Goal: Task Accomplishment & Management: Manage account settings

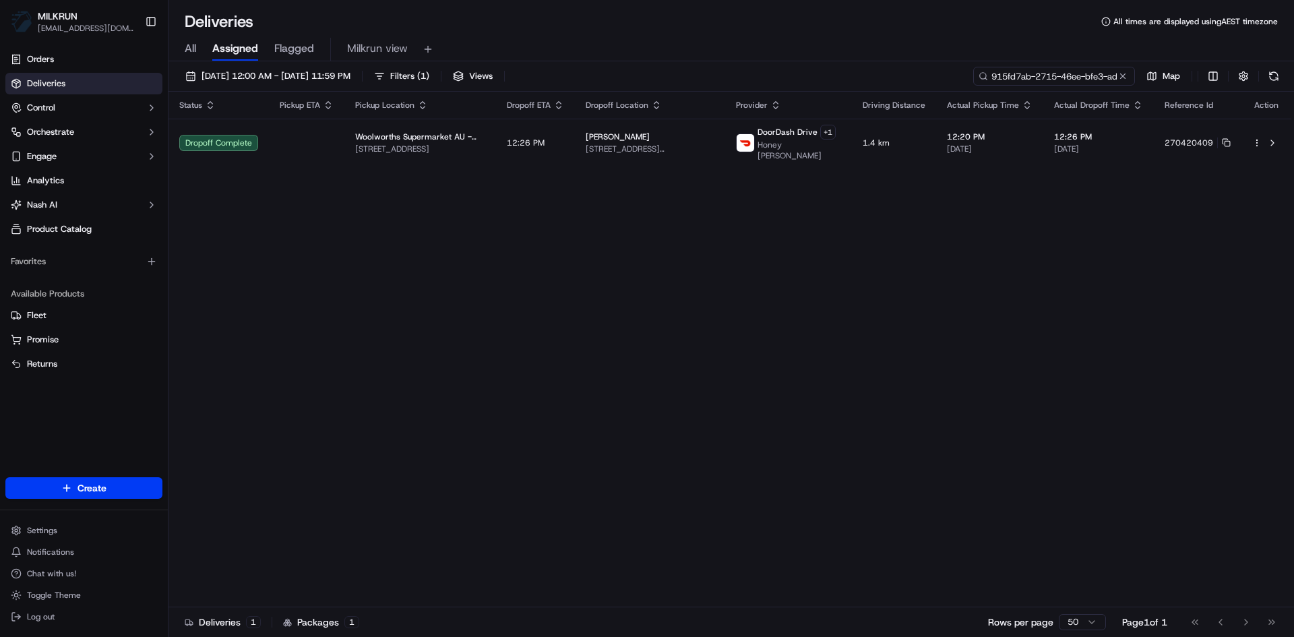
click at [1057, 82] on input "915fd7ab-2715-46ee-bfe3-ad203906f7df" at bounding box center [1054, 76] width 162 height 19
paste input "043206fe-0054-4351-b450-10116bc9aaab"
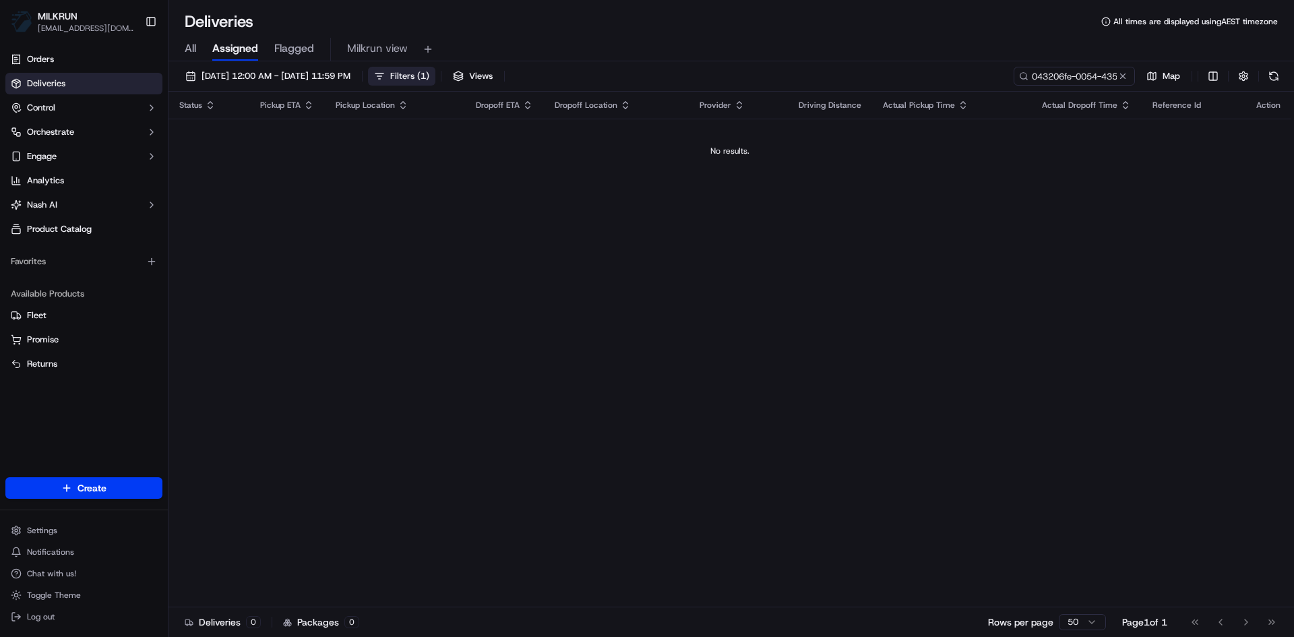
click at [429, 72] on span "Filters ( 1 )" at bounding box center [409, 76] width 39 height 12
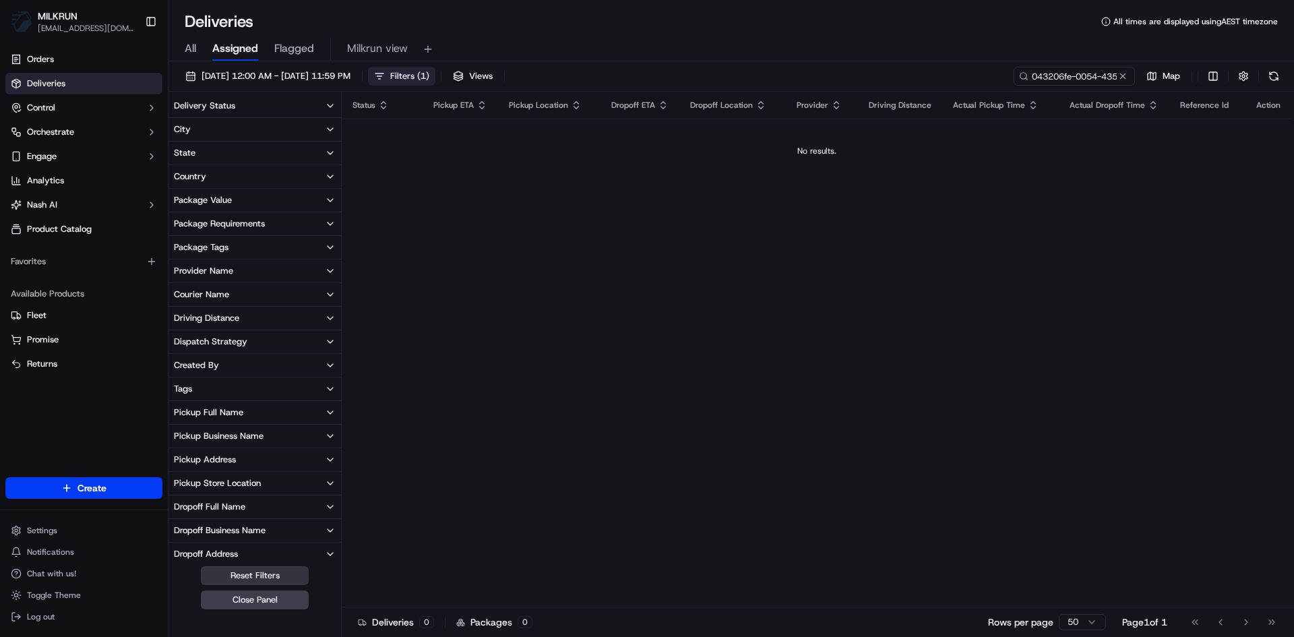
click at [274, 573] on button "Reset Filters" at bounding box center [255, 575] width 108 height 19
click at [1067, 77] on input "043206fe-0054-4351-b450-10116bc9aaab" at bounding box center [1054, 76] width 162 height 19
click at [1276, 77] on button at bounding box center [1273, 76] width 19 height 19
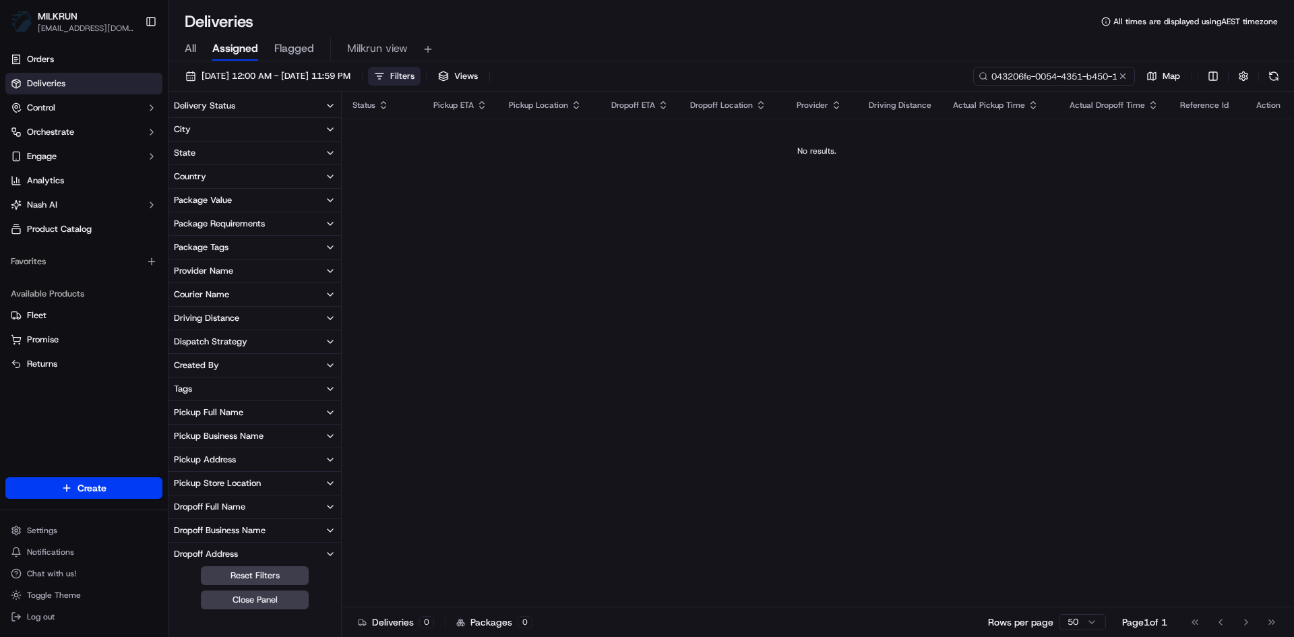
click at [1084, 75] on input "043206fe-0054-4351-b450-10116bc9aaab" at bounding box center [1054, 76] width 162 height 19
paste input "cb03da94-536f-42d1-937a-ebf6138fc4d8"
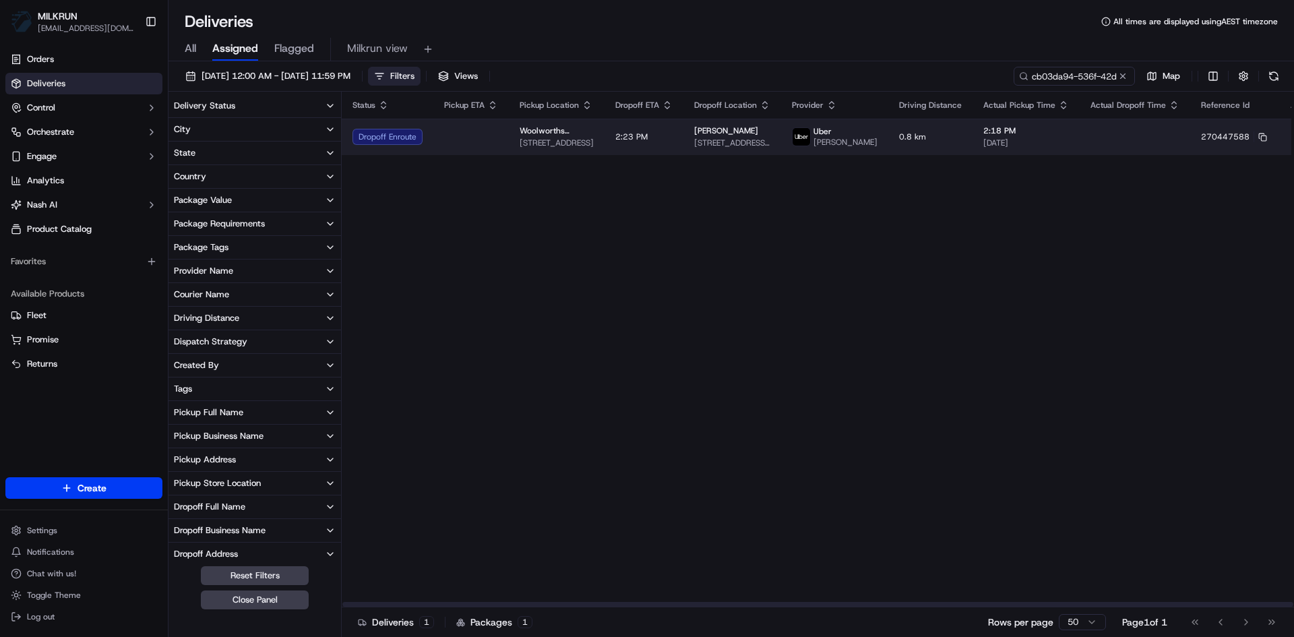
click at [456, 144] on td at bounding box center [470, 137] width 75 height 36
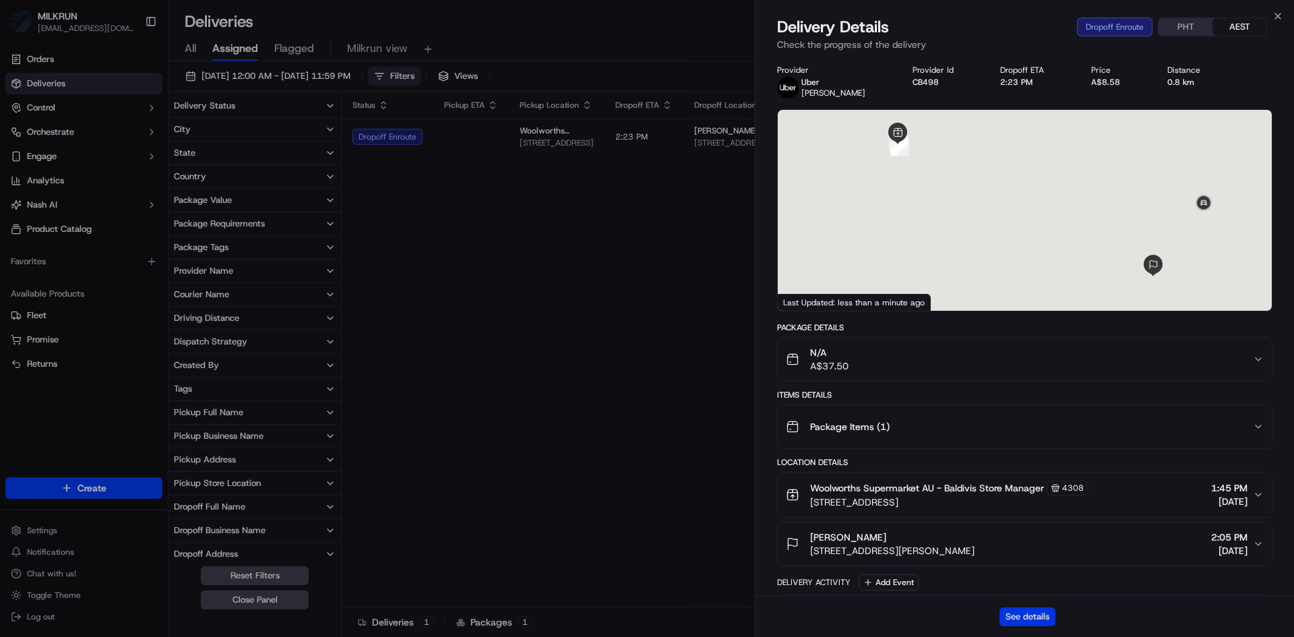
click at [1024, 616] on button "See details" at bounding box center [1027, 616] width 56 height 19
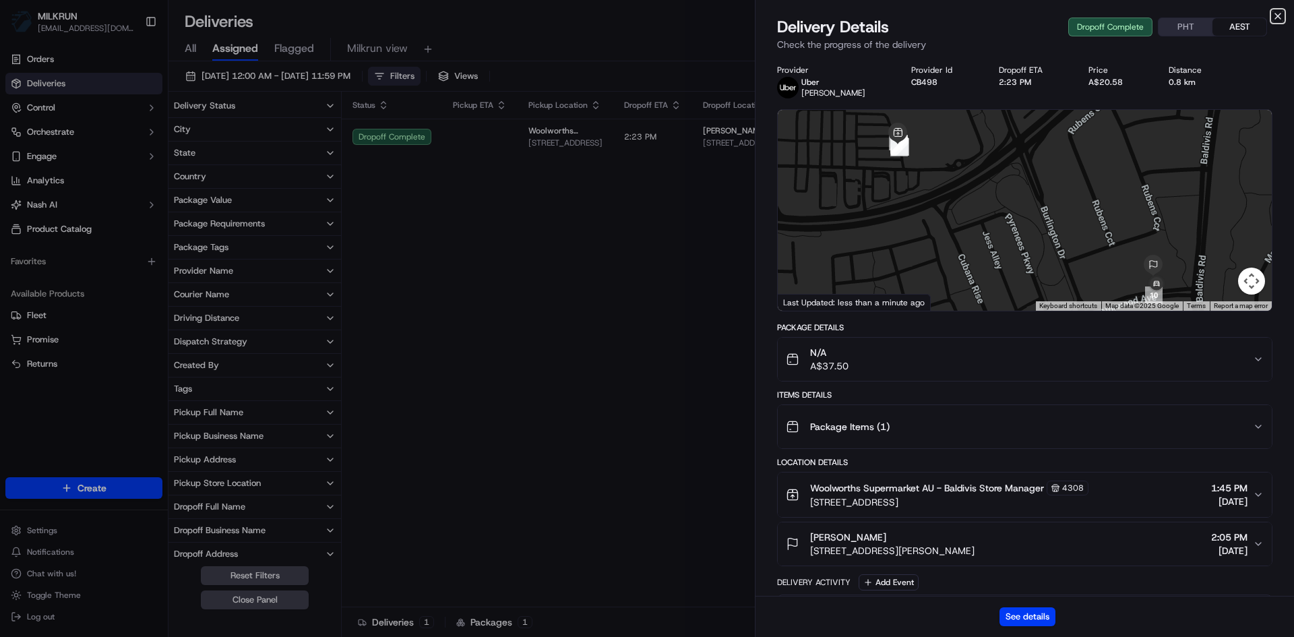
click at [1278, 19] on icon "button" at bounding box center [1277, 16] width 11 height 11
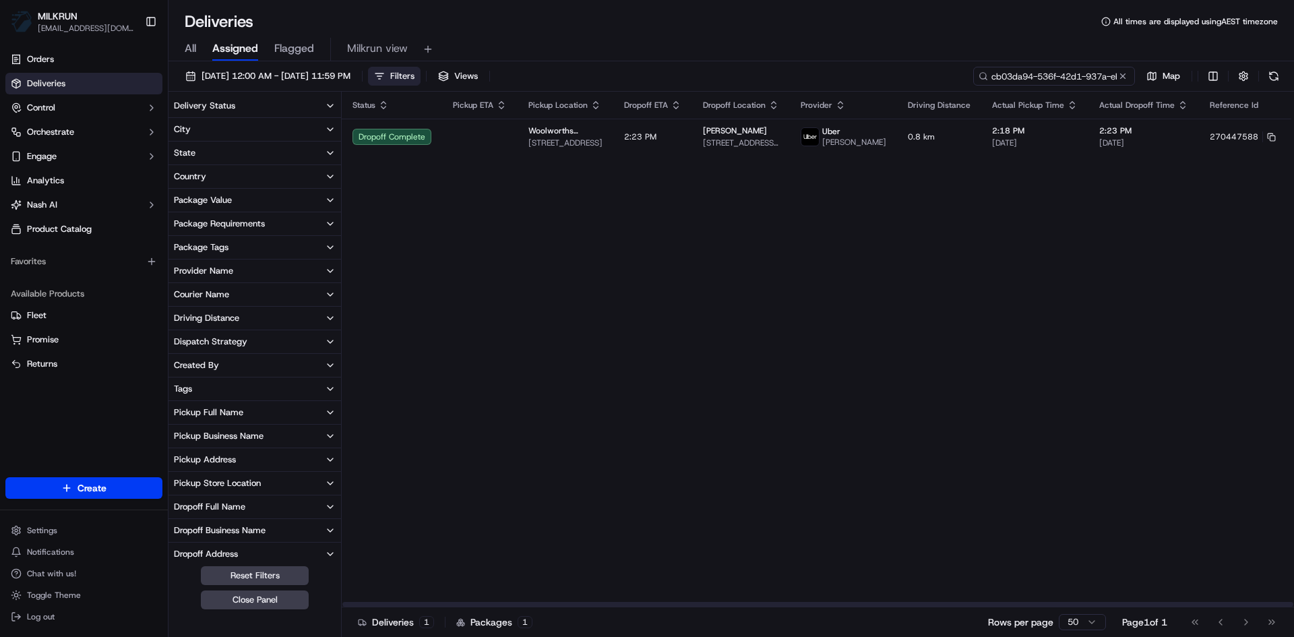
click at [1051, 71] on input "cb03da94-536f-42d1-937a-ebf6138fc4d8" at bounding box center [1054, 76] width 162 height 19
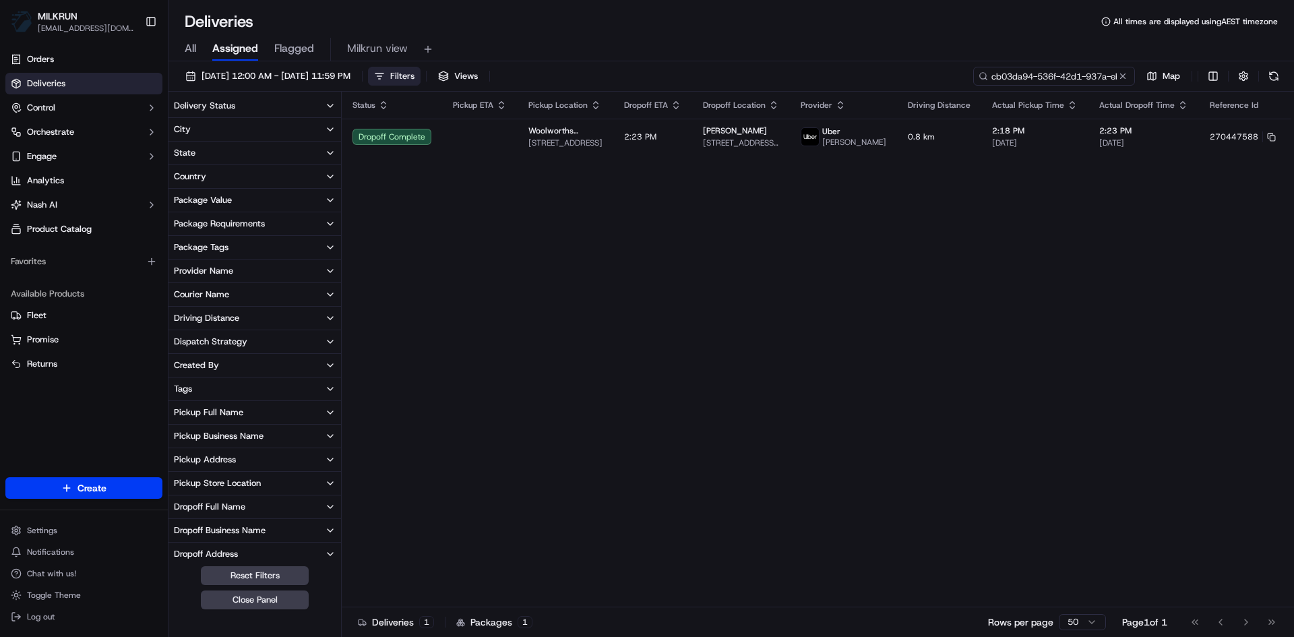
paste input "e64611a6-61f2-40dc-86a5-9cafcd4ae42a"
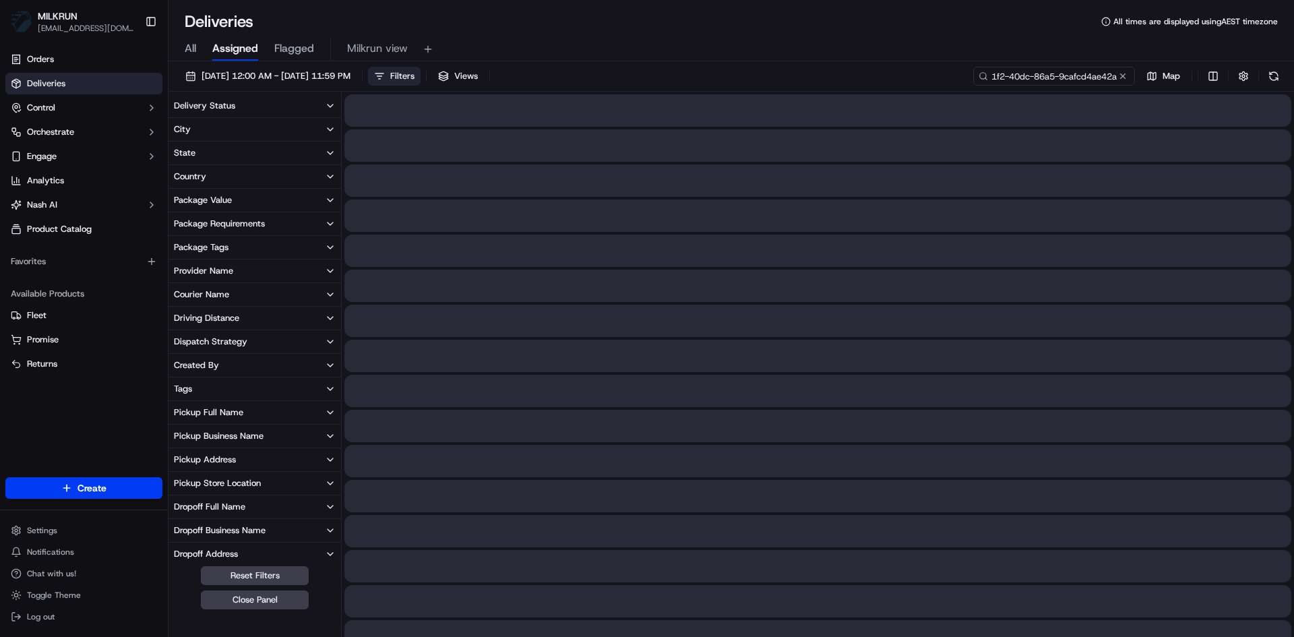
type input "e64611a6-61f2-40dc-86a5-9cafcd4ae42a"
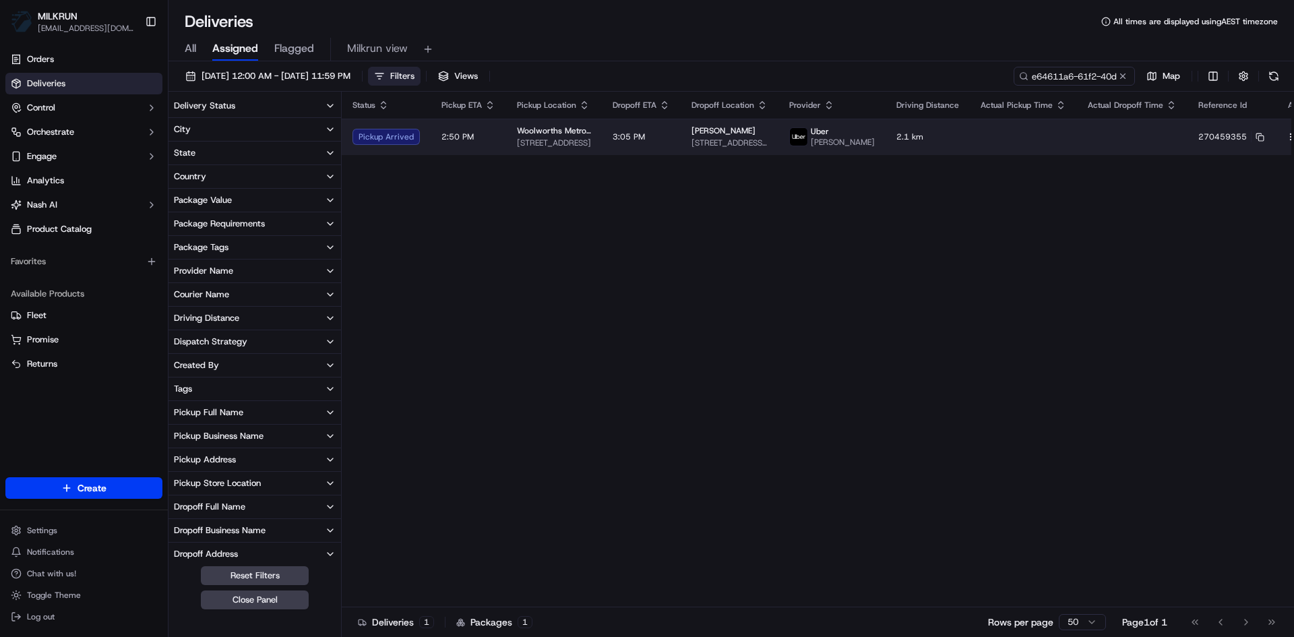
click at [928, 142] on span "2.1 km" at bounding box center [927, 136] width 63 height 11
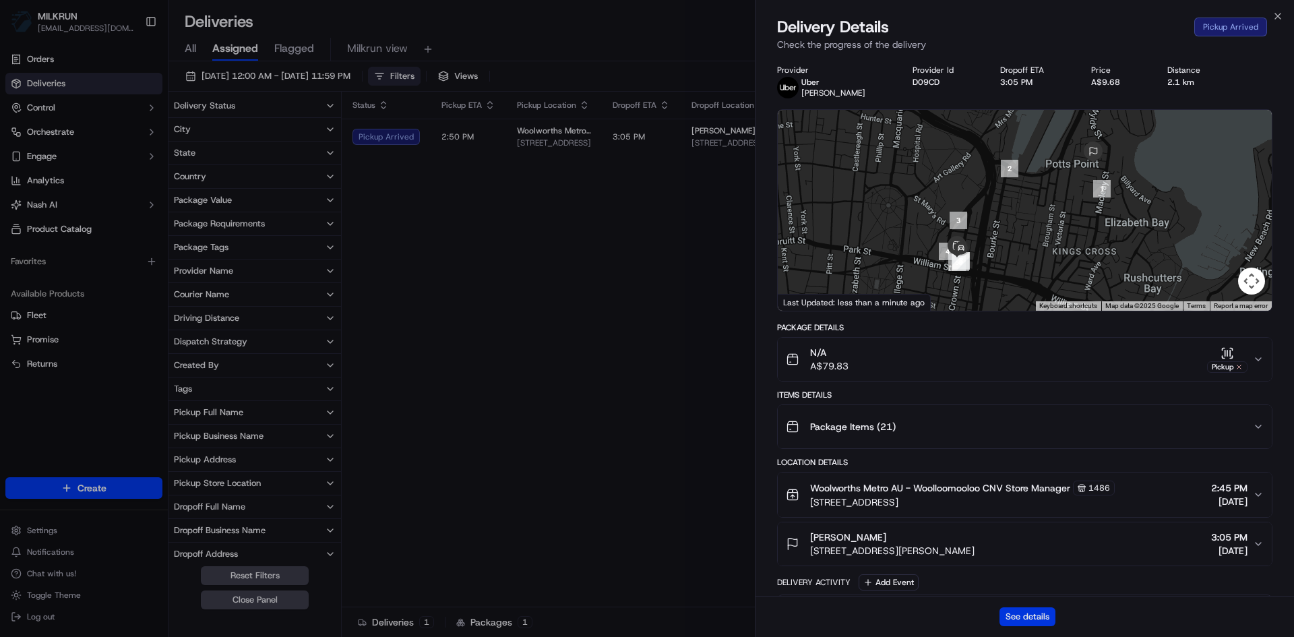
click at [1032, 617] on button "See details" at bounding box center [1027, 616] width 56 height 19
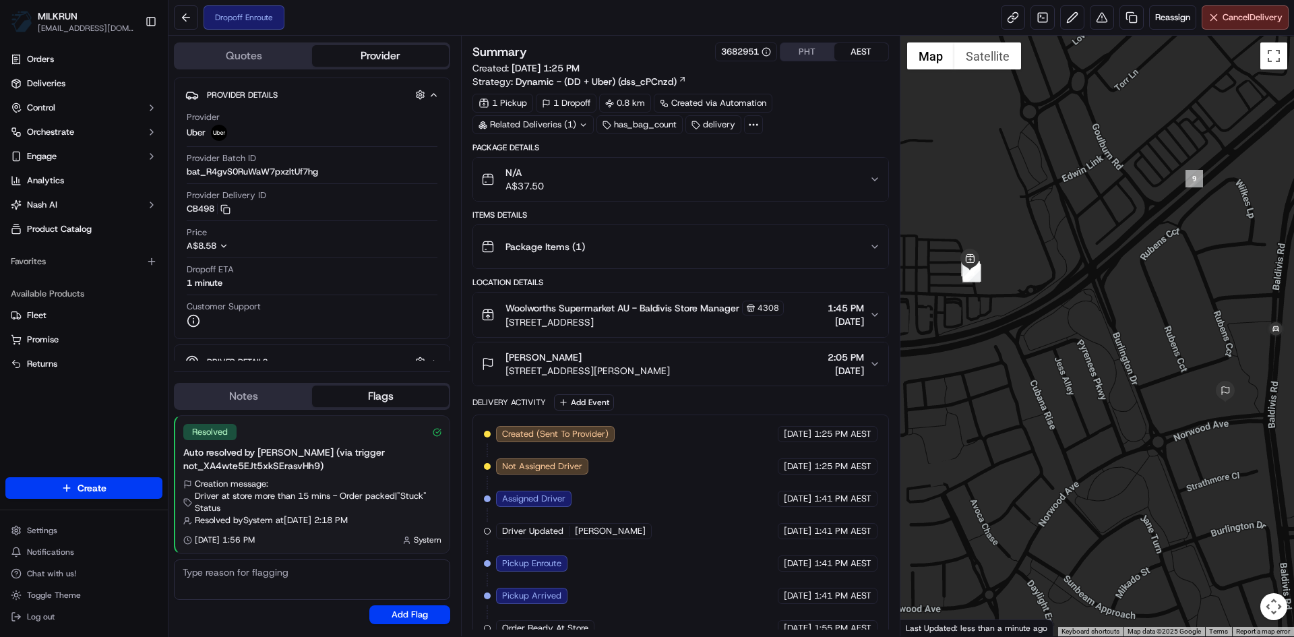
click at [255, 389] on button "Notes" at bounding box center [243, 396] width 137 height 22
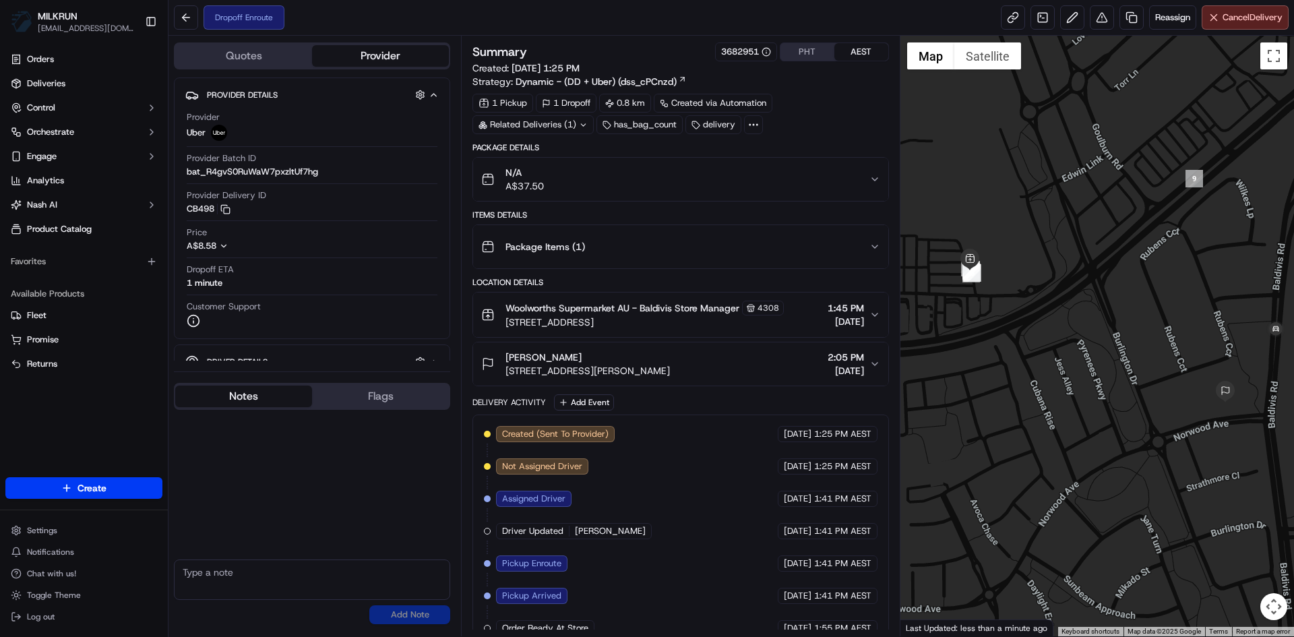
click at [222, 581] on textarea at bounding box center [312, 579] width 276 height 40
click at [1250, 18] on span "Cancel Delivery" at bounding box center [1252, 17] width 60 height 12
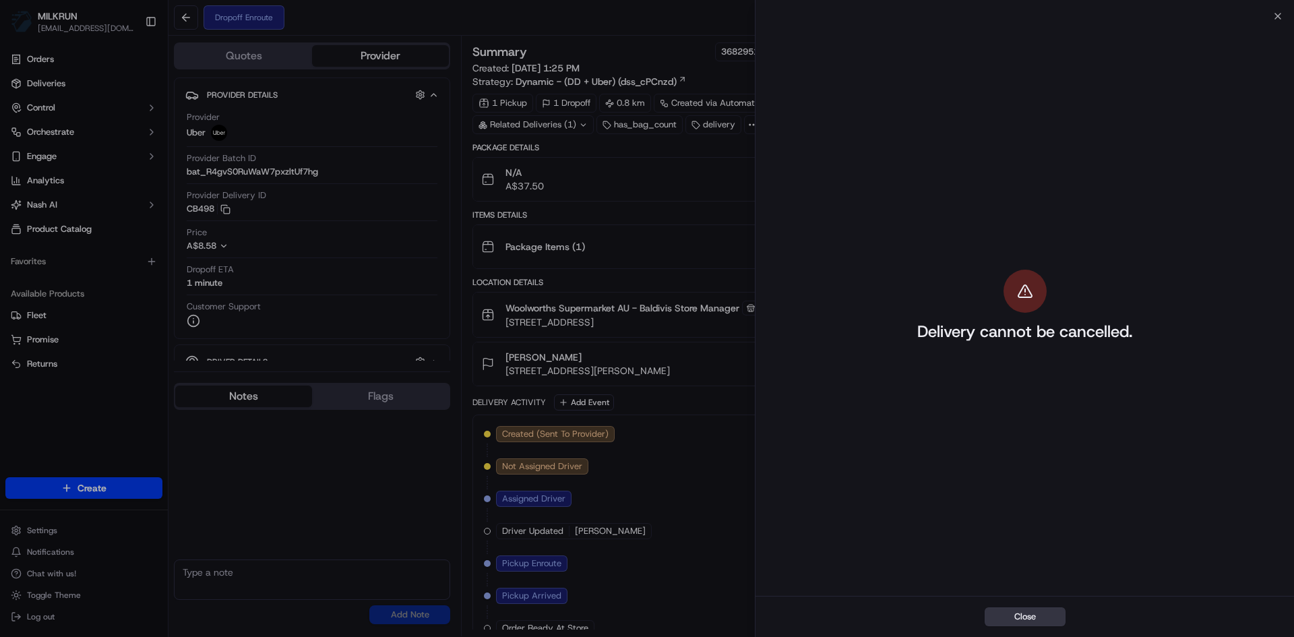
click at [1022, 609] on button "Close" at bounding box center [1025, 616] width 81 height 19
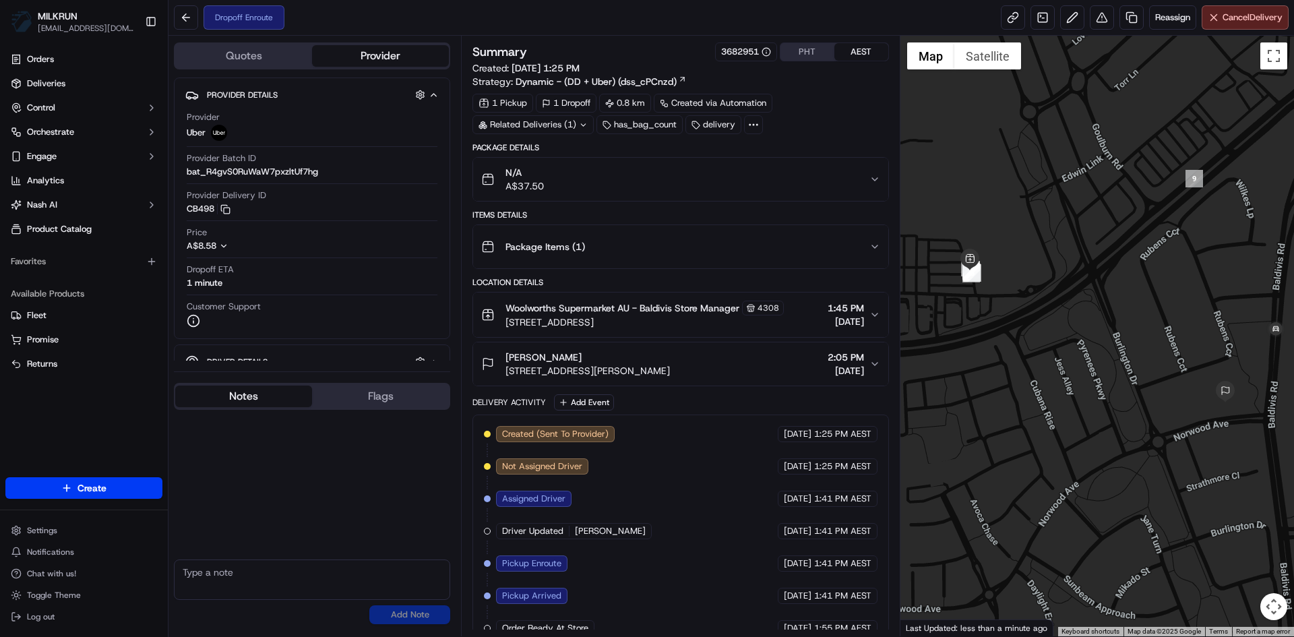
click at [212, 565] on textarea at bounding box center [312, 579] width 276 height 40
type textarea "d"
type textarea "order cancelled please return to the store"
click at [412, 609] on button "Add Note" at bounding box center [409, 614] width 81 height 19
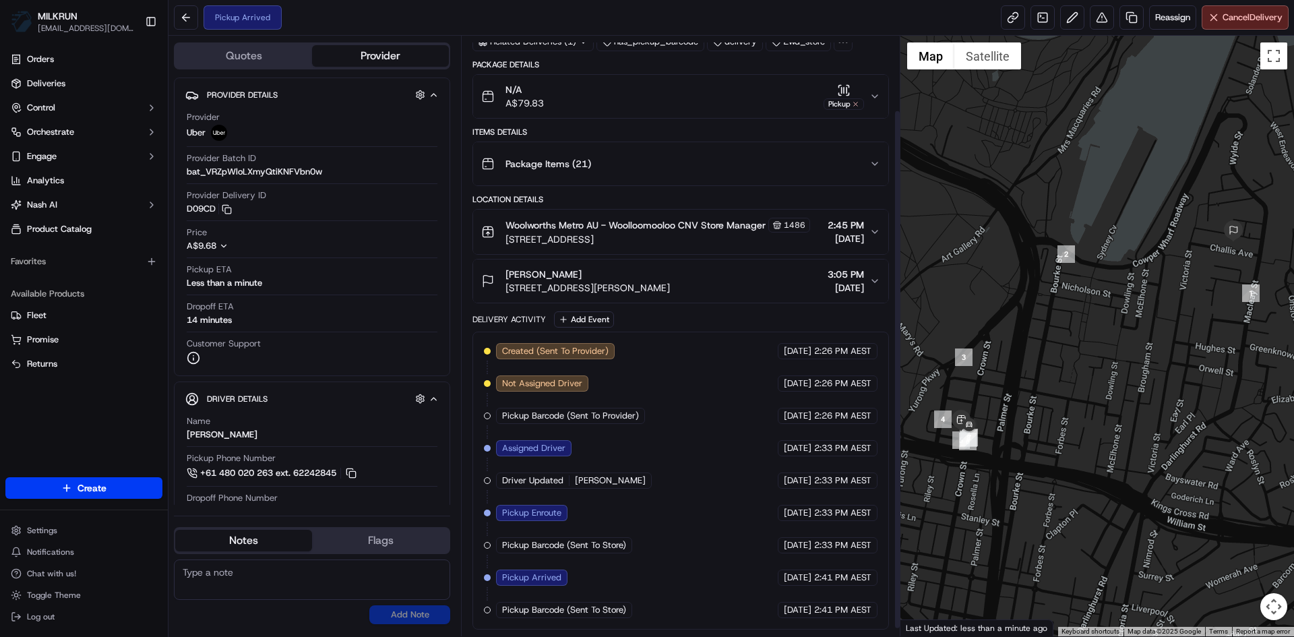
scroll to position [95, 0]
click at [1240, 11] on button "Cancel Delivery" at bounding box center [1245, 17] width 87 height 24
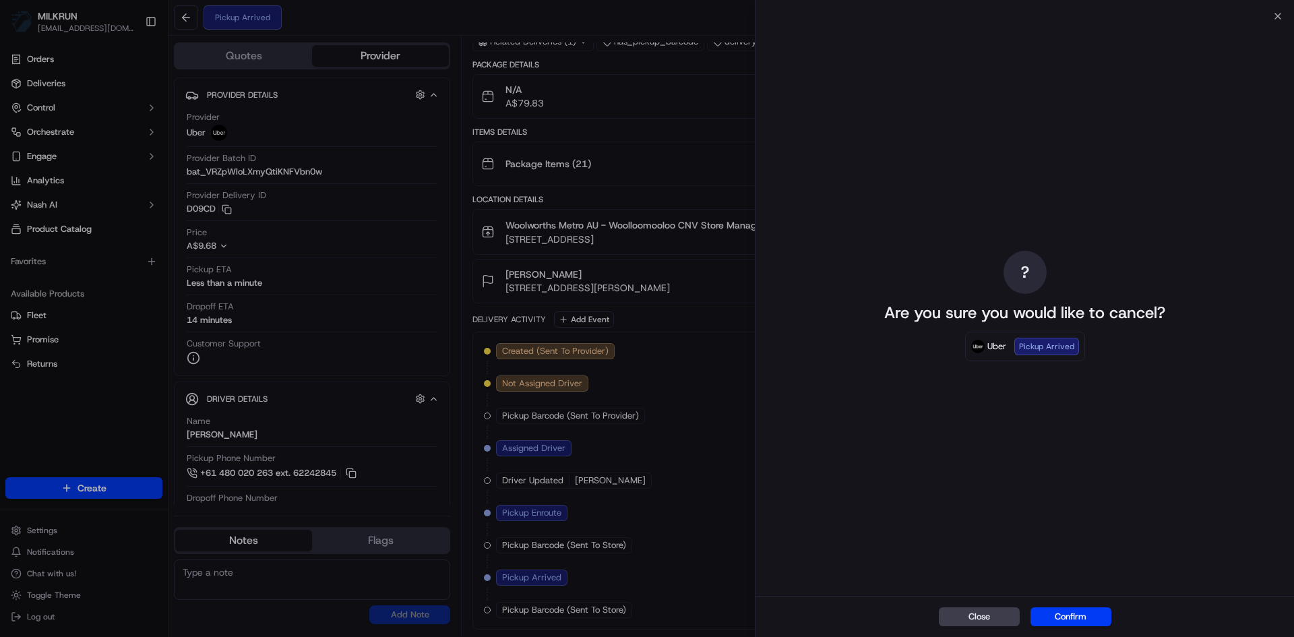
click at [1230, 175] on div "? Are you sure you would like to cancel? Uber Pickup Arrived" at bounding box center [1024, 306] width 538 height 580
click at [978, 627] on div "Close Confirm" at bounding box center [1024, 616] width 538 height 41
click at [992, 607] on div "Close Confirm" at bounding box center [1024, 616] width 538 height 41
click at [1001, 615] on button "Close" at bounding box center [979, 616] width 81 height 19
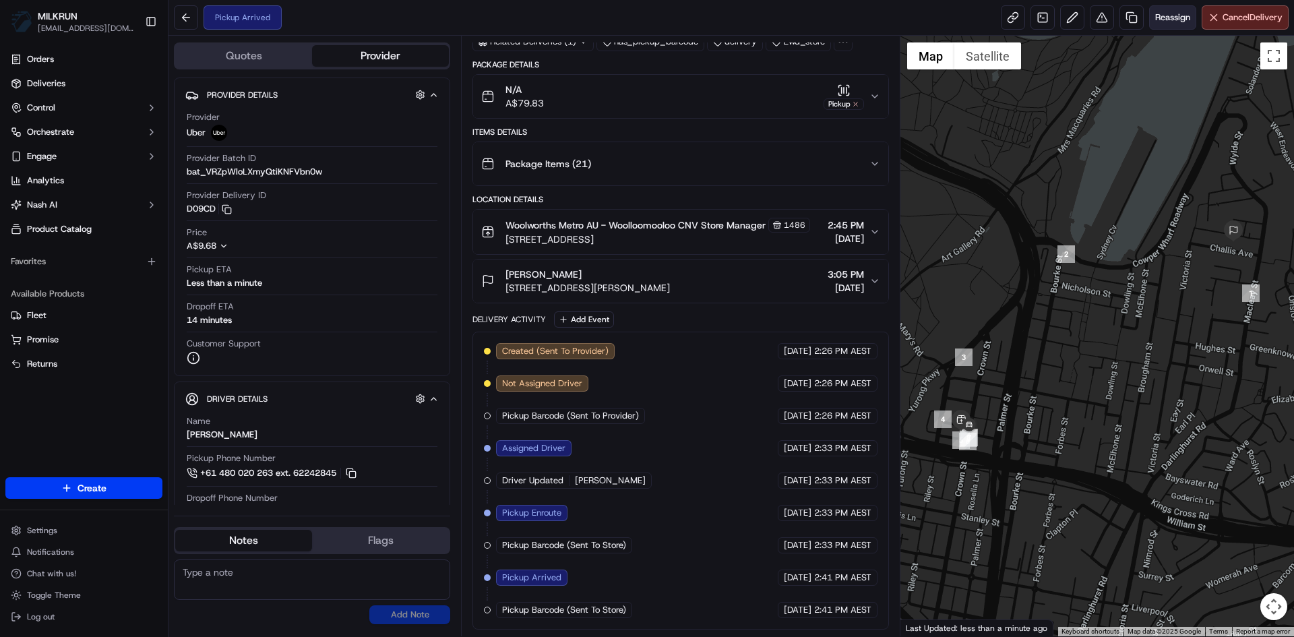
click at [1171, 19] on span "Reassign" at bounding box center [1172, 17] width 35 height 12
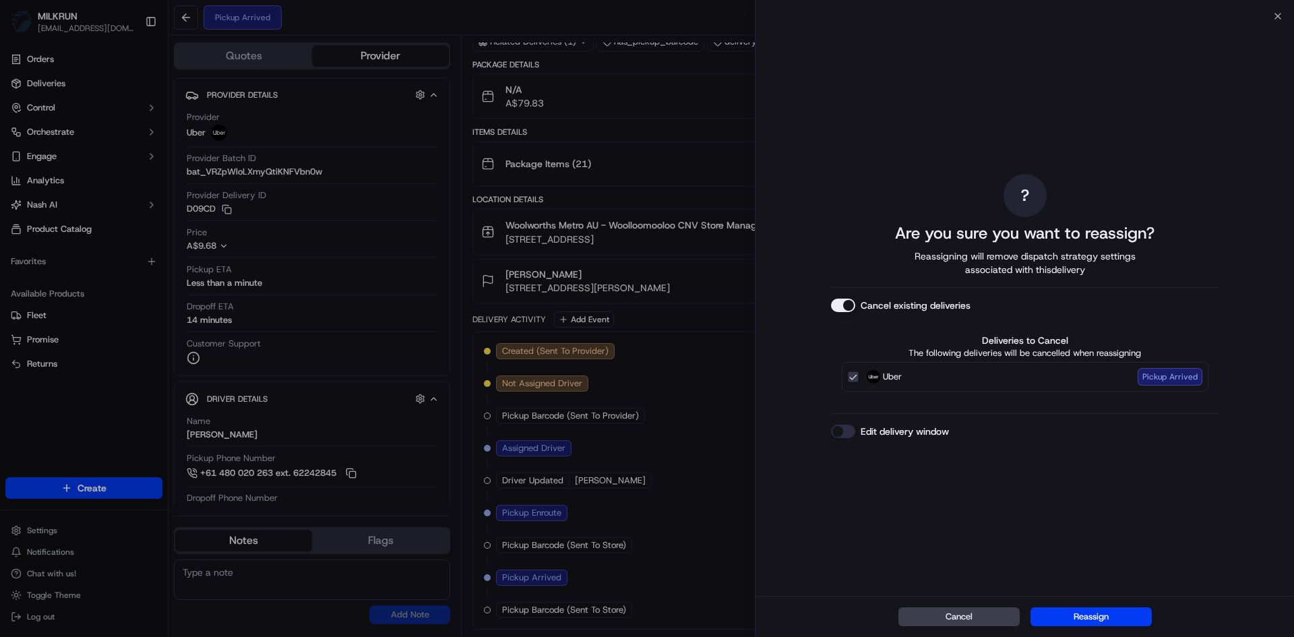
click at [840, 434] on button "Edit delivery window" at bounding box center [843, 431] width 24 height 13
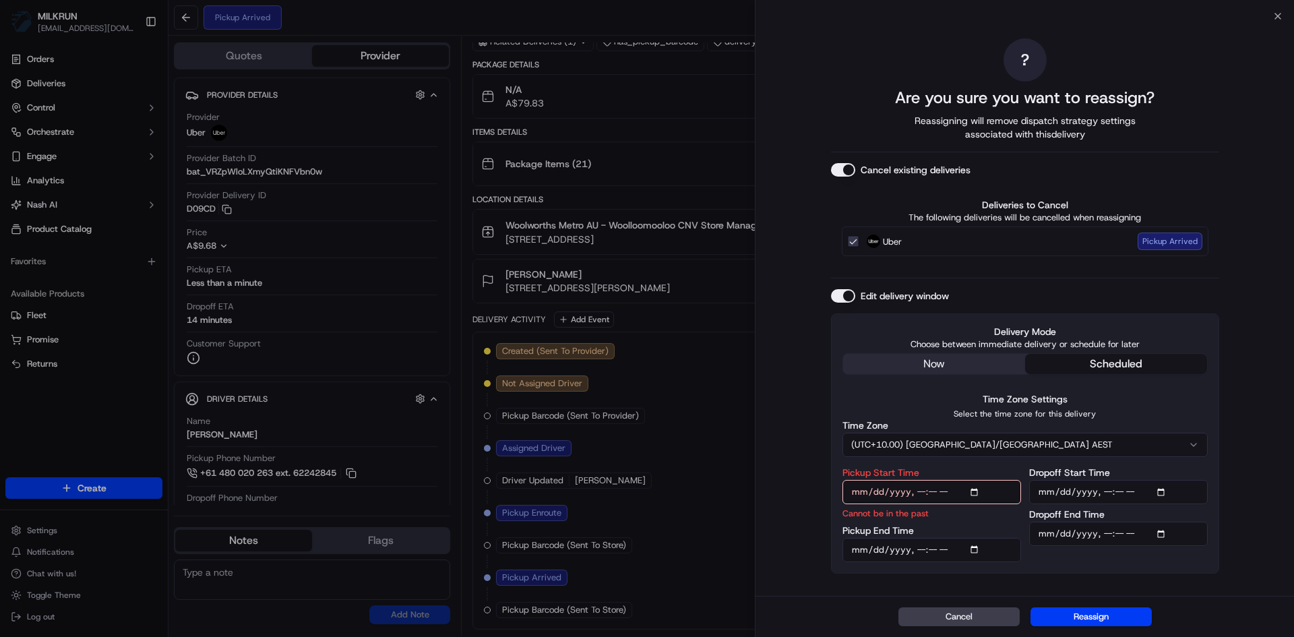
click at [976, 490] on input "Pickup Start Time" at bounding box center [931, 492] width 179 height 24
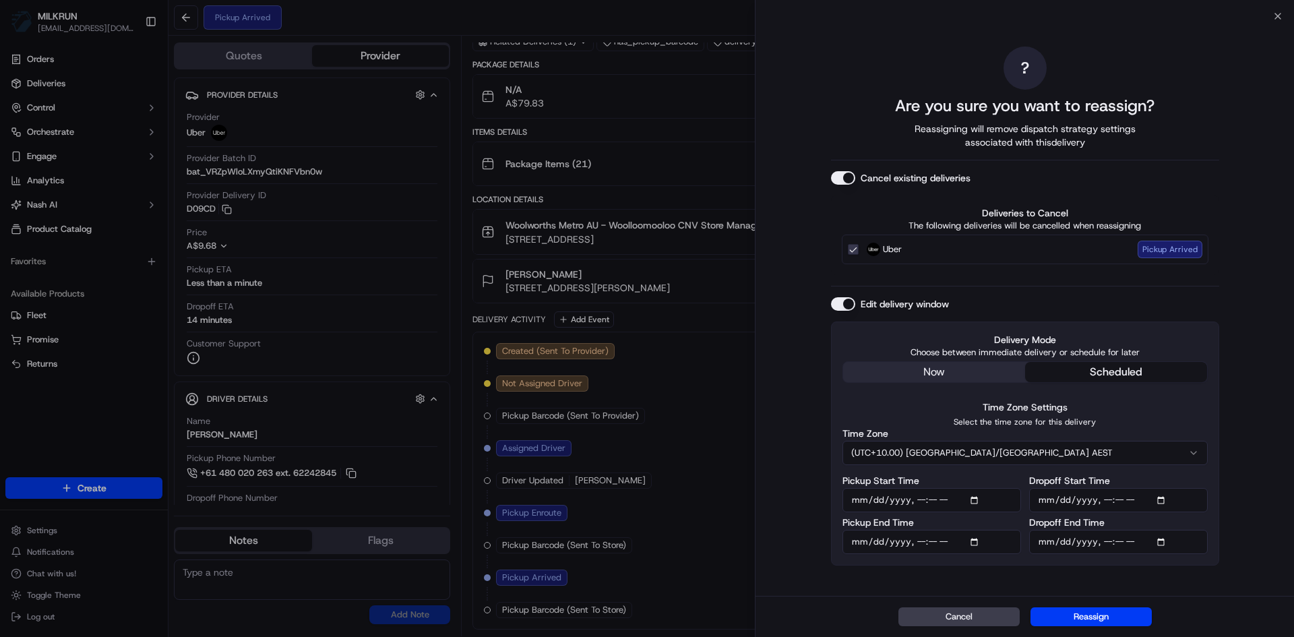
type input "2025-09-21T15:30"
click at [1229, 297] on div "? Are you sure you want to reassign? Reassigning will remove dispatch strategy …" at bounding box center [1024, 306] width 538 height 580
click at [977, 542] on input "Pickup End Time" at bounding box center [931, 542] width 179 height 24
type input "2025-09-21T15:40"
click at [1224, 420] on div "? Are you sure you want to reassign? Reassigning will remove dispatch strategy …" at bounding box center [1024, 306] width 538 height 580
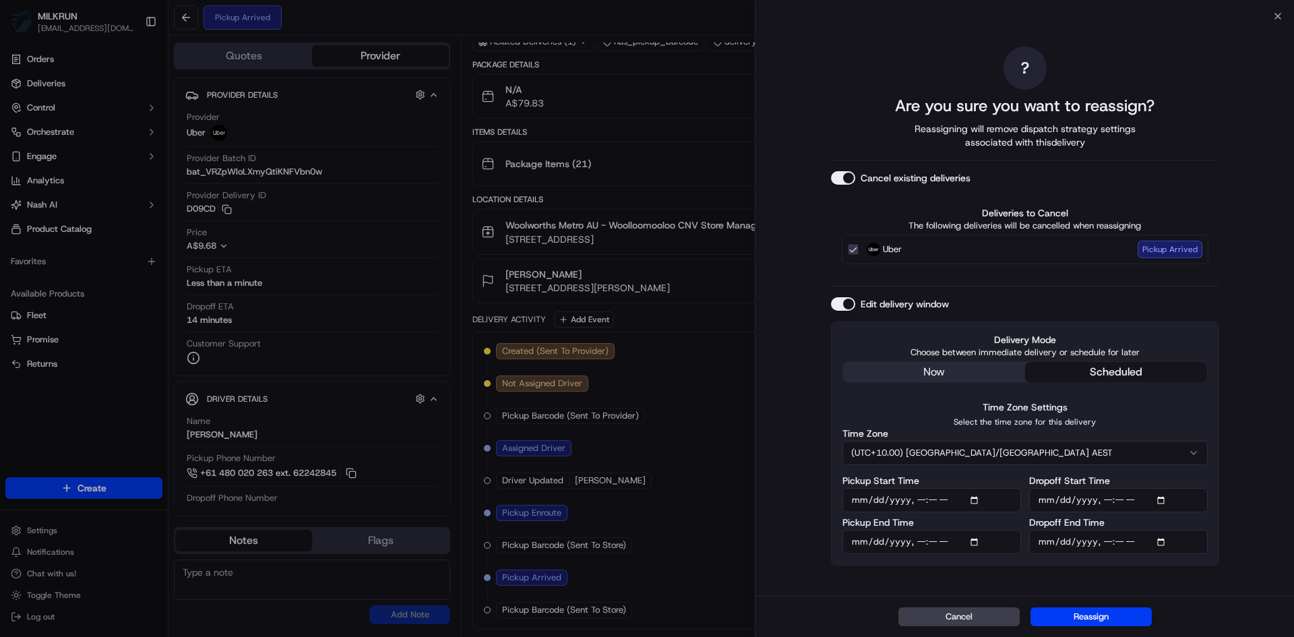
click at [1162, 500] on input "Dropoff Start Time" at bounding box center [1118, 500] width 179 height 24
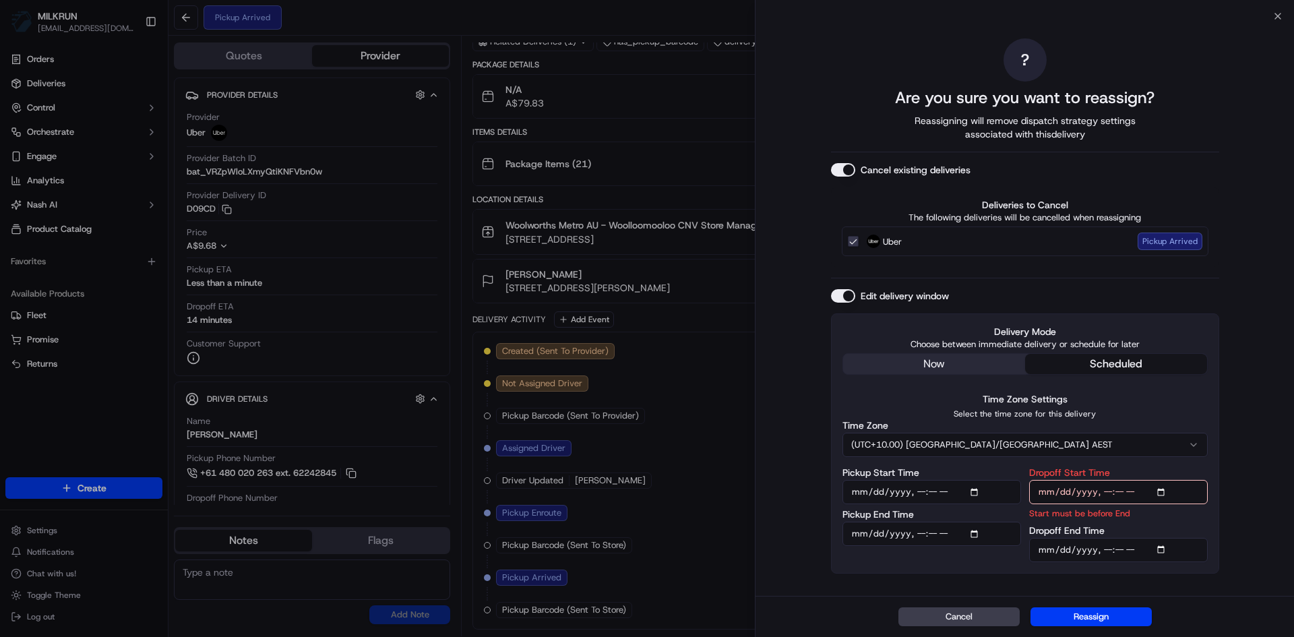
type input "2025-09-21T15:50"
click at [1280, 552] on div "? Are you sure you want to reassign? Reassigning will remove dispatch strategy …" at bounding box center [1024, 306] width 538 height 580
click at [1165, 547] on input "Dropoff End Time" at bounding box center [1118, 550] width 179 height 24
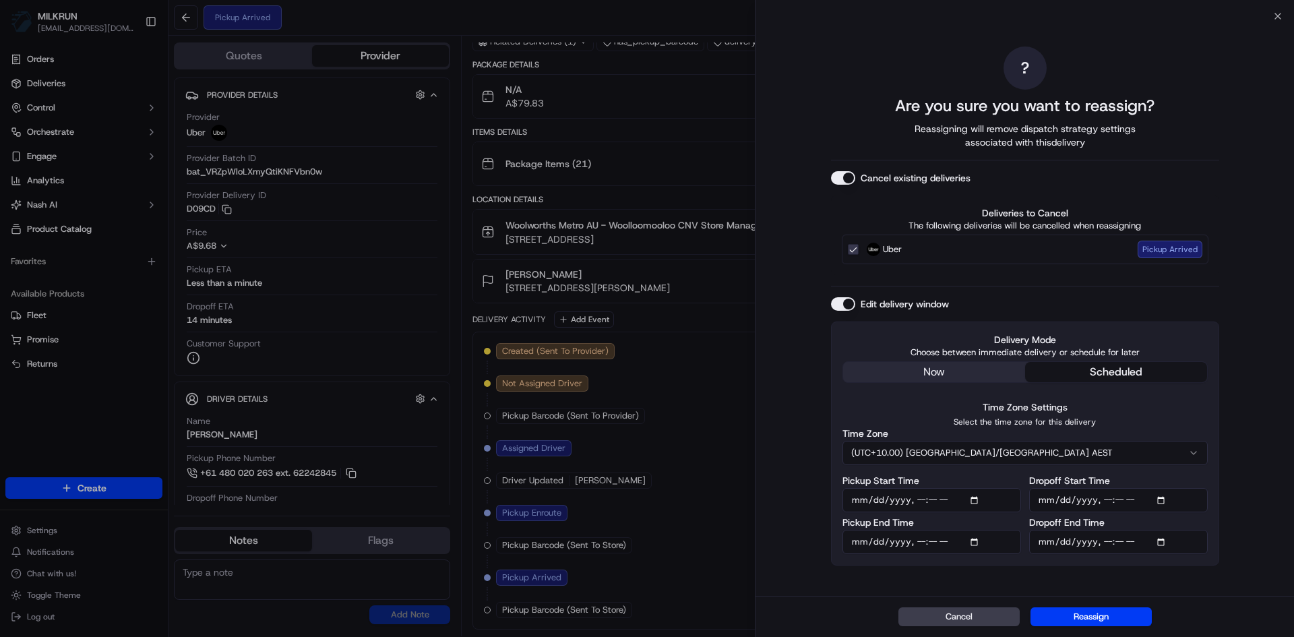
type input "2025-09-21T16:00"
click at [1268, 598] on div "Cancel Reassign" at bounding box center [1024, 616] width 538 height 41
click at [1115, 618] on button "Reassign" at bounding box center [1090, 616] width 121 height 19
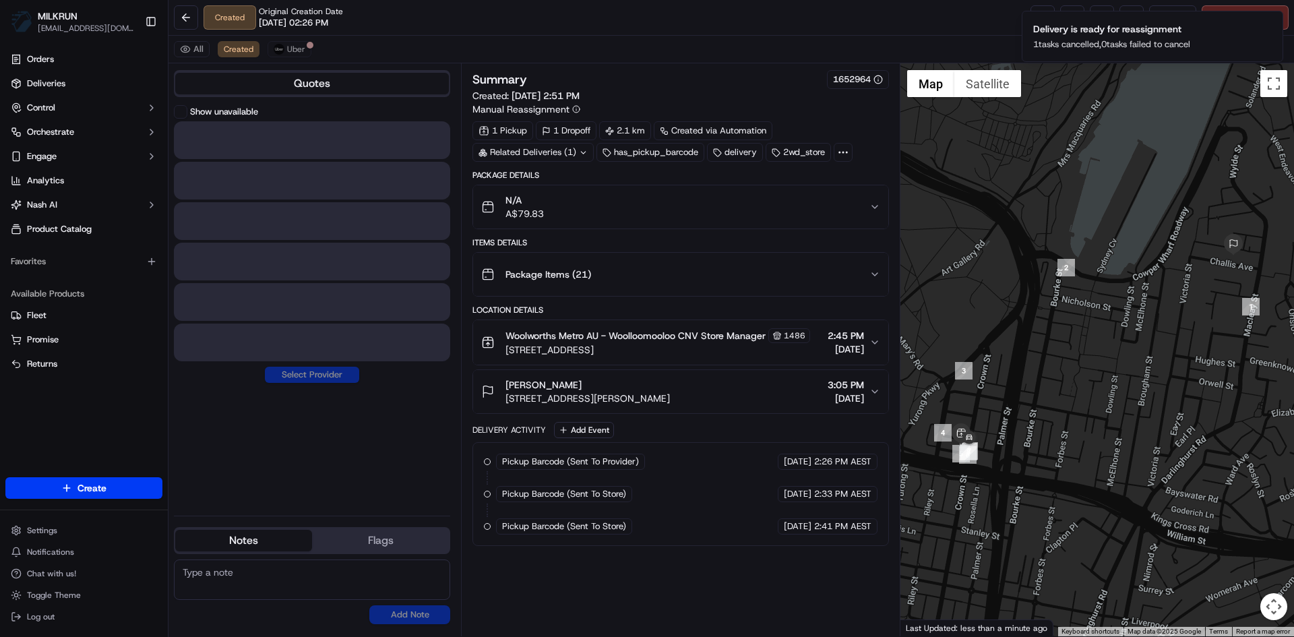
scroll to position [0, 0]
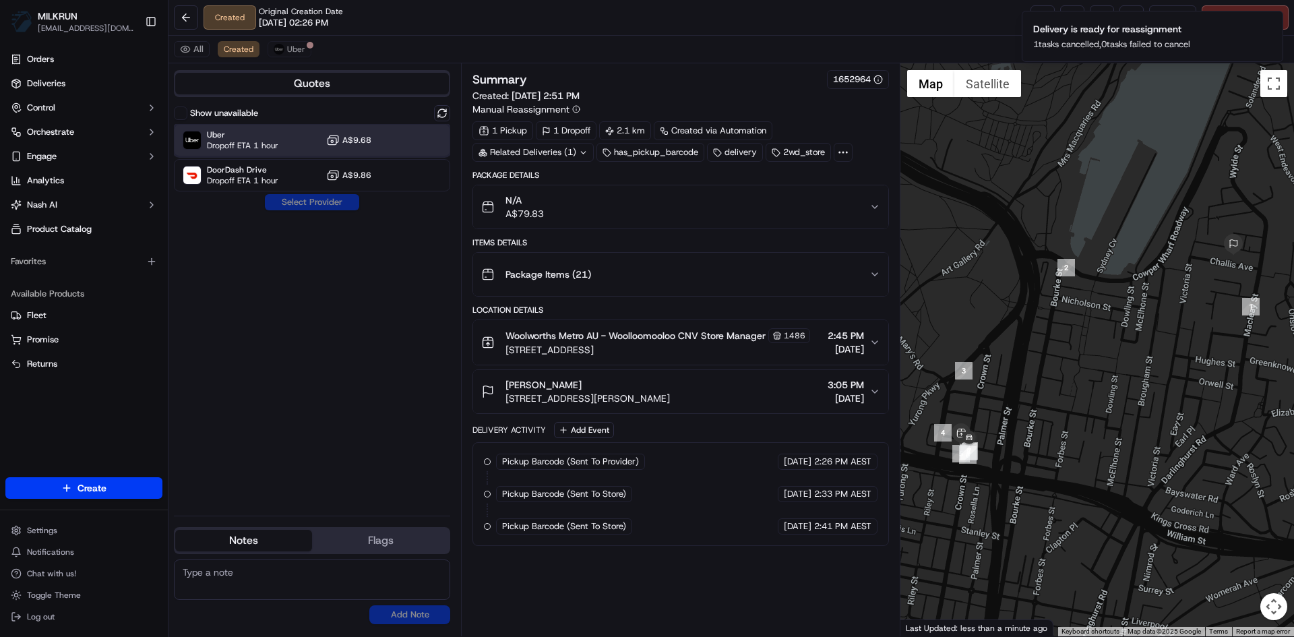
click at [274, 140] on span "Dropoff ETA 1 hour" at bounding box center [242, 145] width 71 height 11
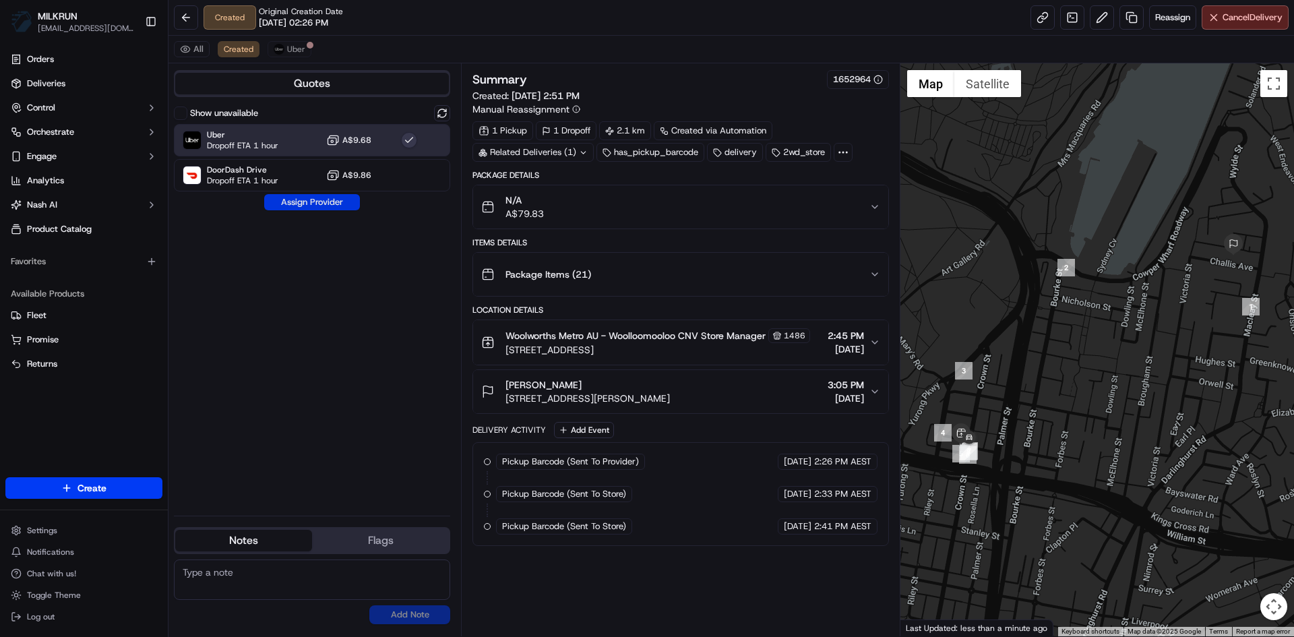
click at [307, 201] on button "Assign Provider" at bounding box center [312, 202] width 96 height 16
